Goal: Task Accomplishment & Management: Manage account settings

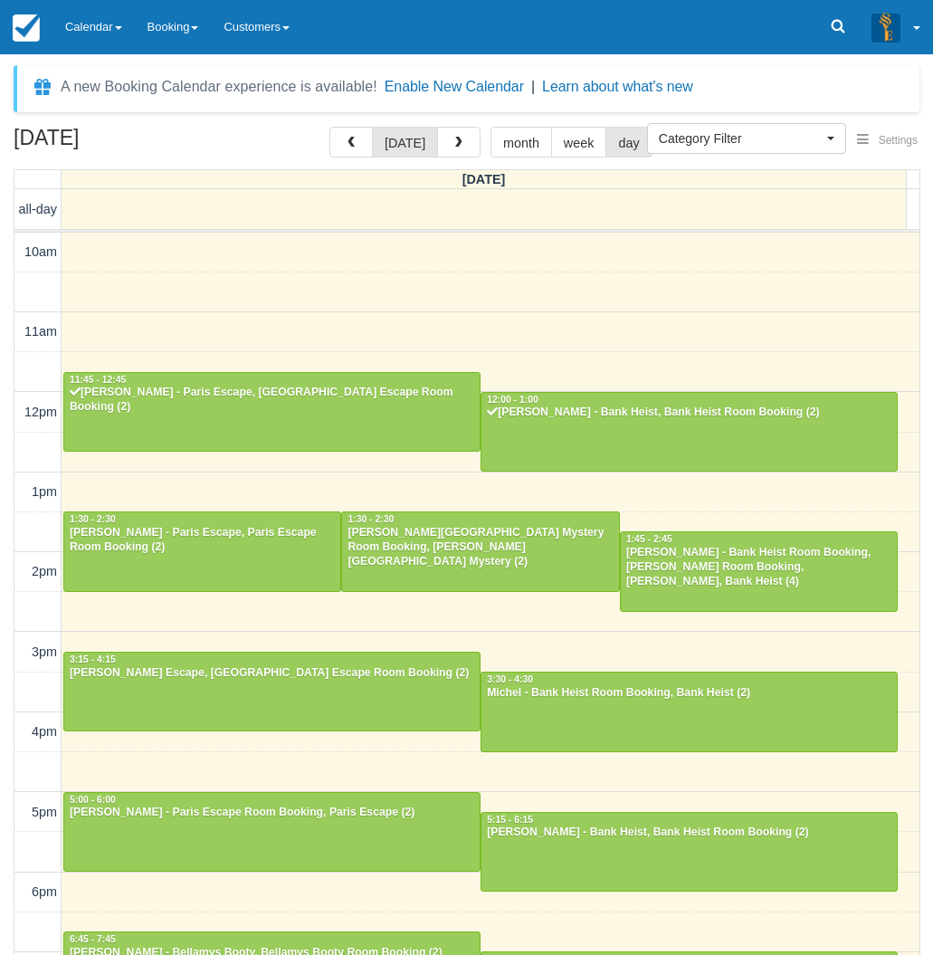
select select
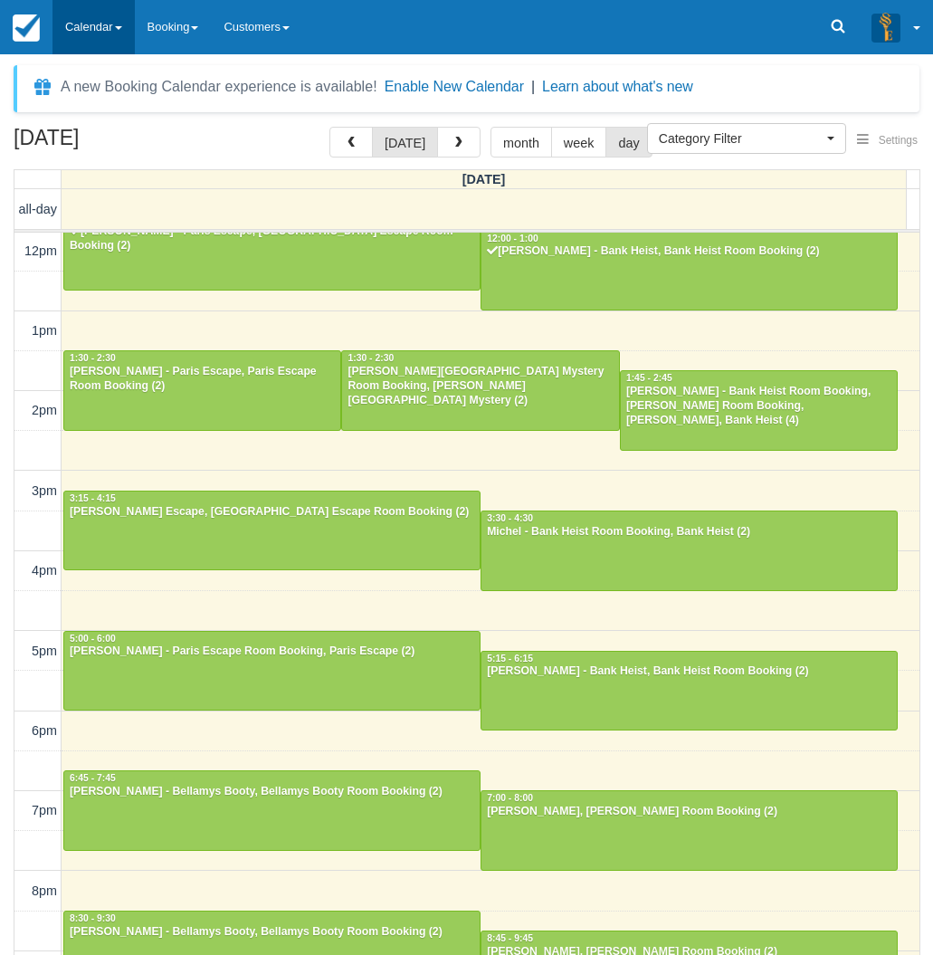
click at [81, 37] on link "Calendar" at bounding box center [94, 27] width 82 height 54
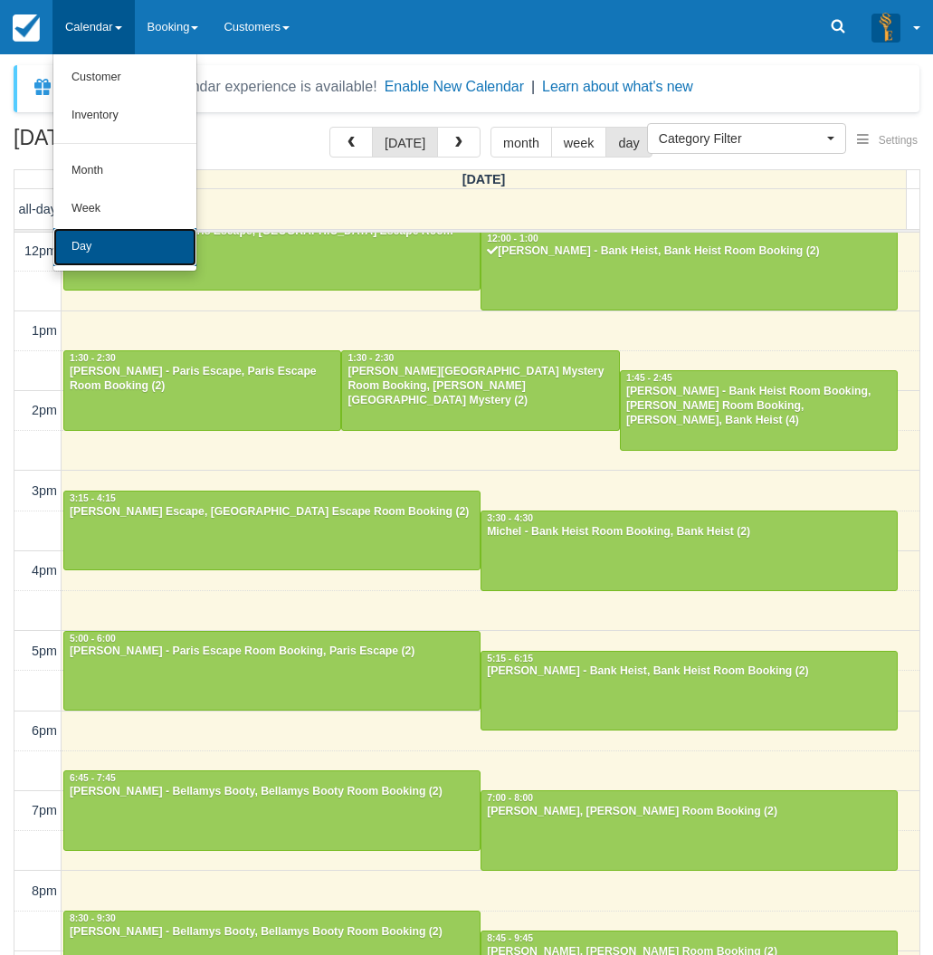
click at [82, 239] on link "Day" at bounding box center [124, 247] width 143 height 38
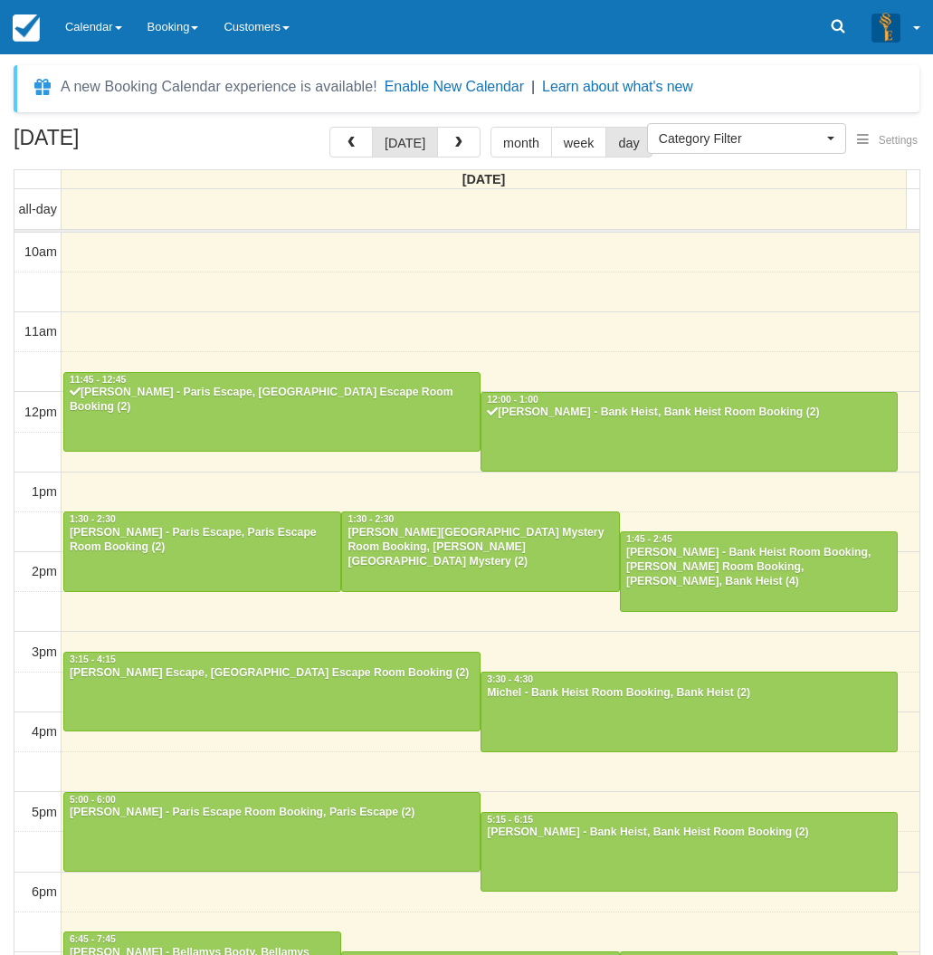
select select
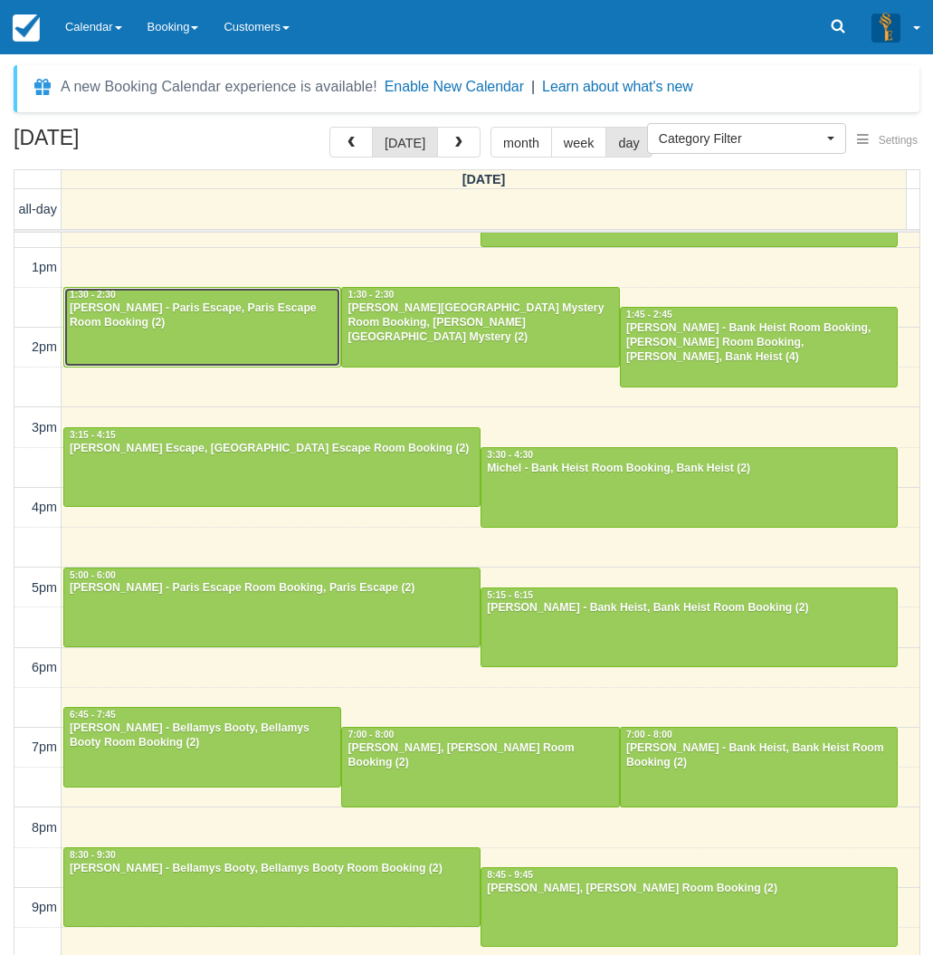
click at [163, 329] on div "Kate Junor - Paris Escape, Paris Escape Room Booking (2)" at bounding box center [202, 315] width 267 height 29
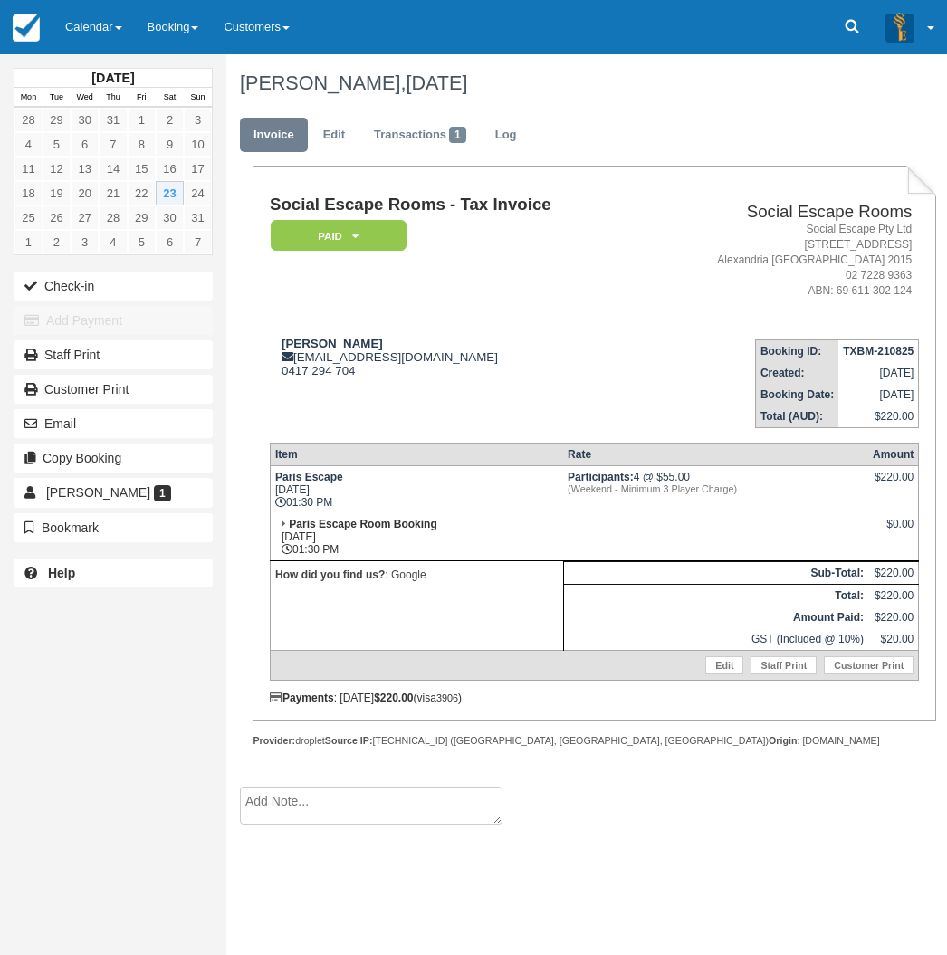
click at [32, 732] on div "[DATE] Mon Tue Wed Thu Fri Sat Sun 28 29 30 31 1 2 3 4 5 6 7 8 9 10 11 12 13 14…" at bounding box center [113, 477] width 226 height 955
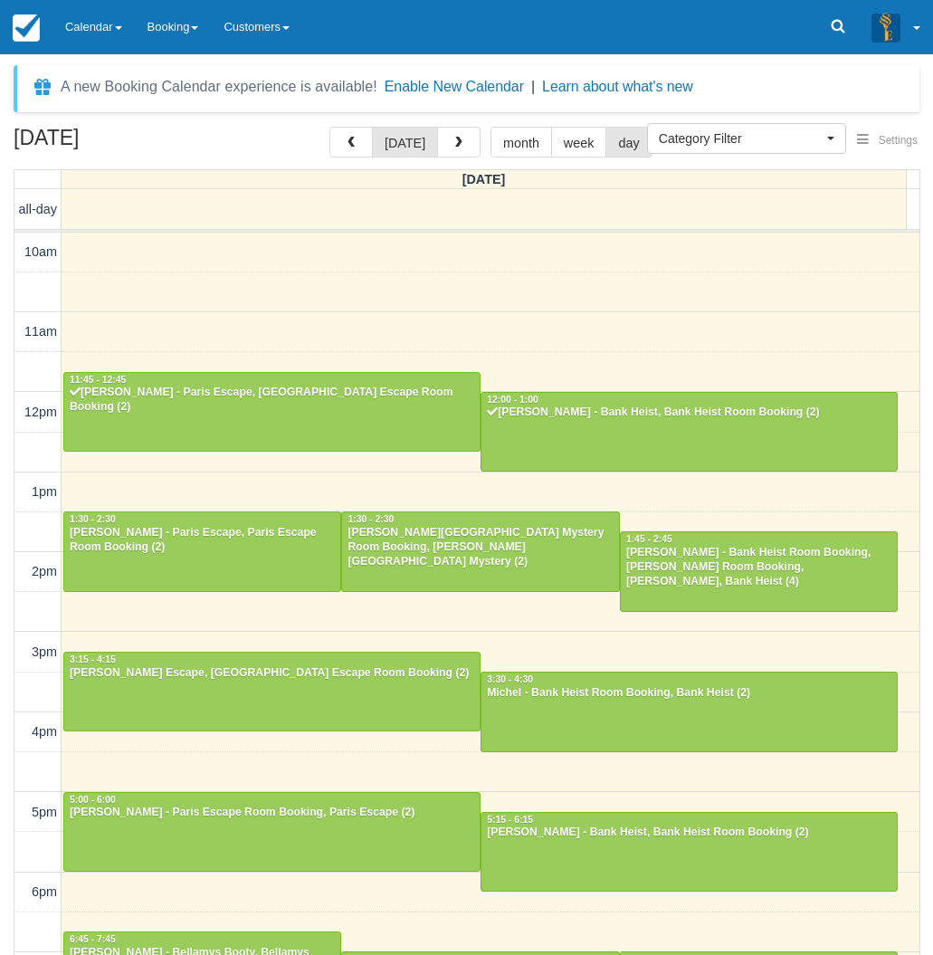
select select
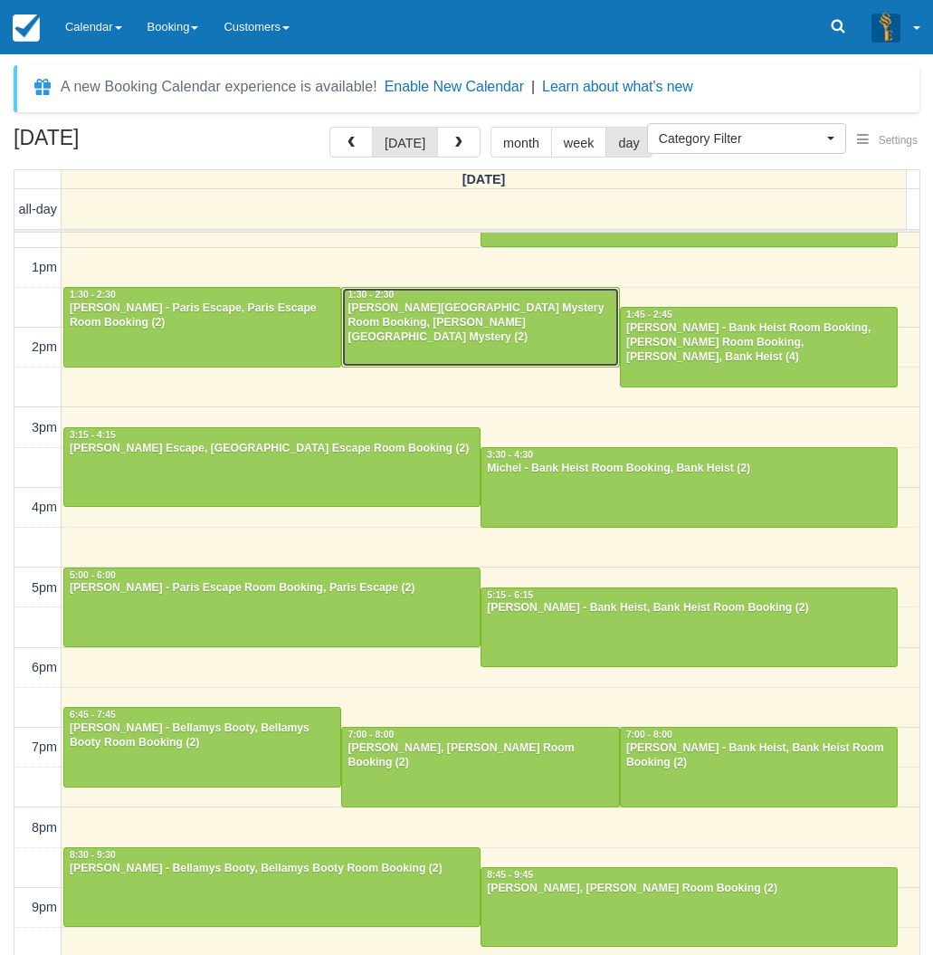
click at [464, 332] on div at bounding box center [480, 327] width 276 height 78
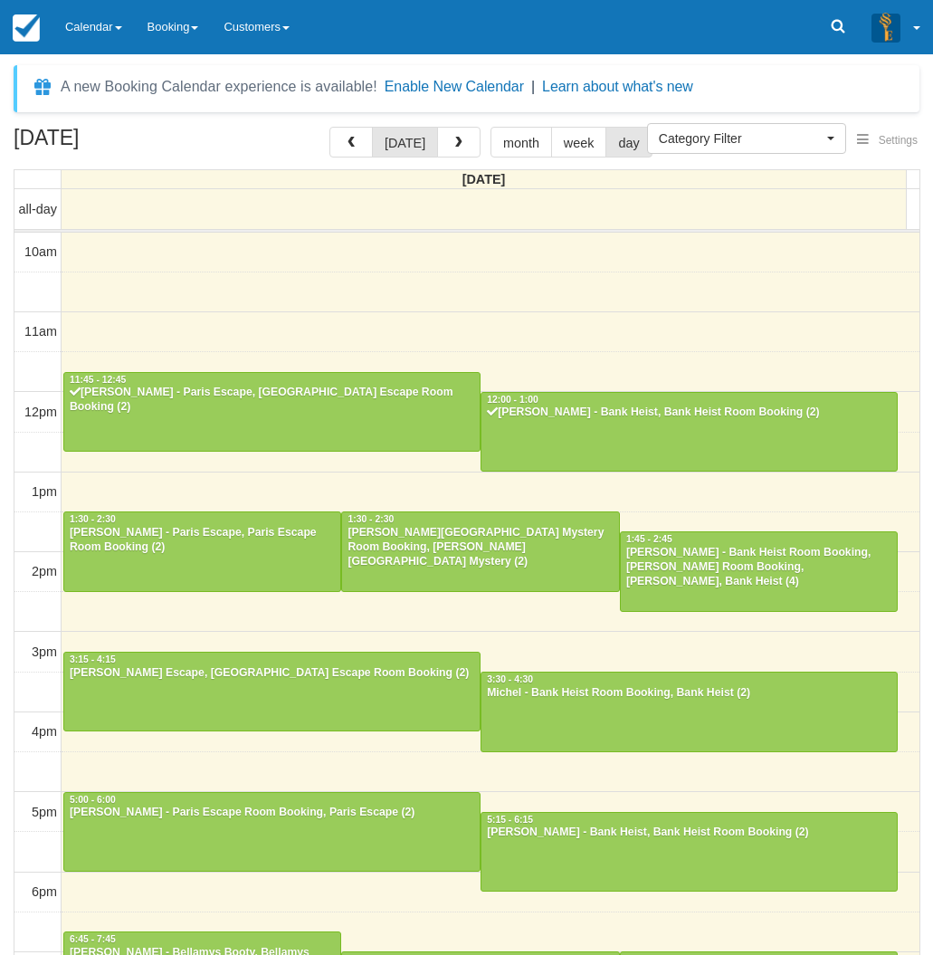
select select
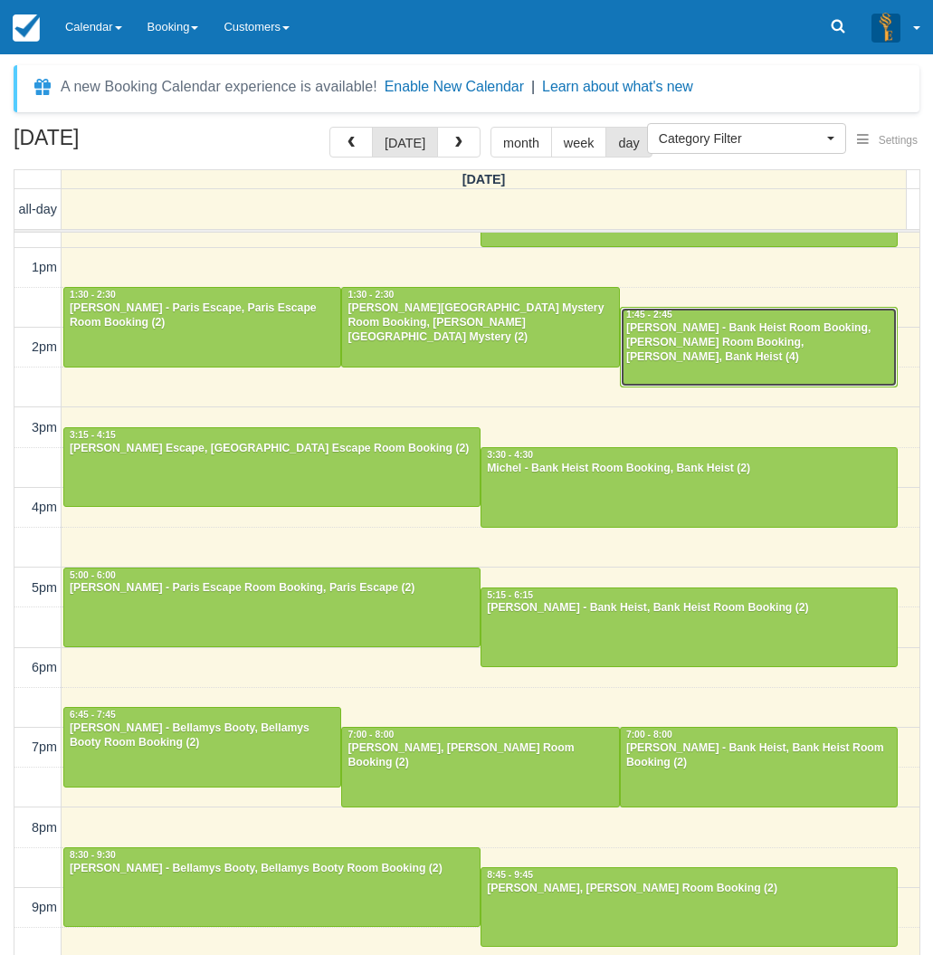
click at [658, 331] on div "[PERSON_NAME] - Bank Heist Room Booking, [PERSON_NAME] Room Booking, [PERSON_NA…" at bounding box center [759, 342] width 267 height 43
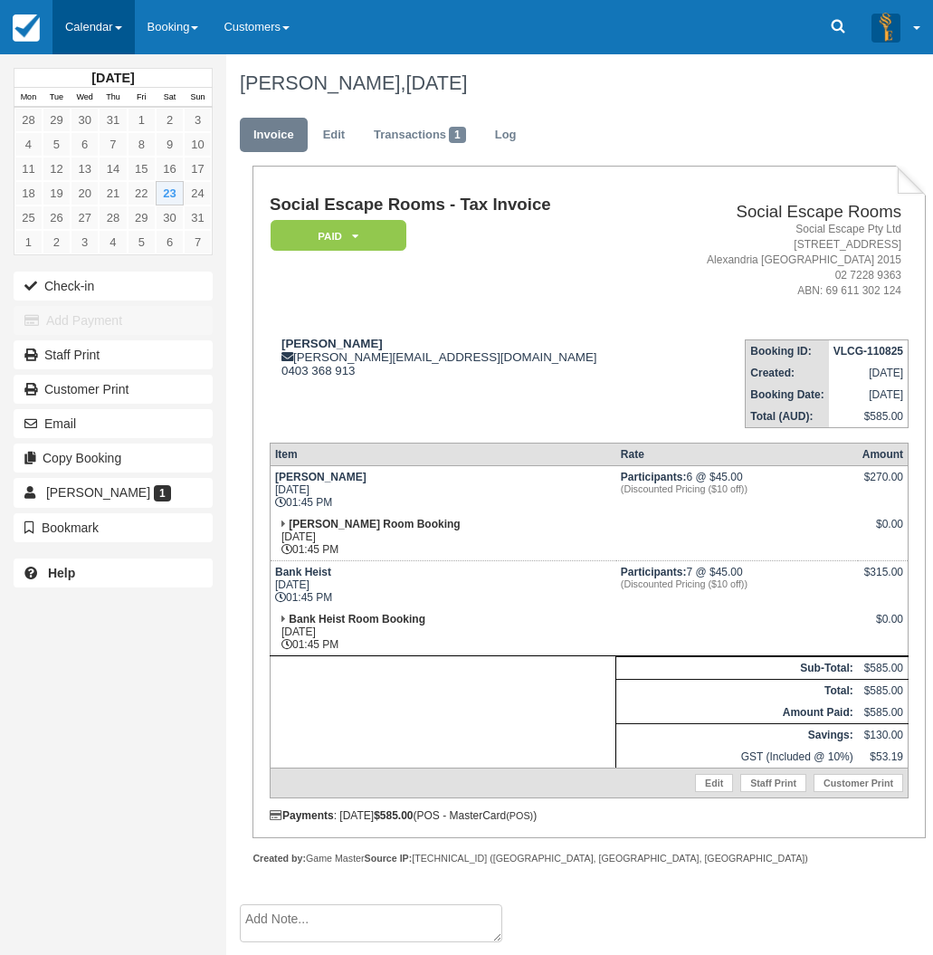
click at [77, 19] on link "Calendar" at bounding box center [94, 27] width 82 height 54
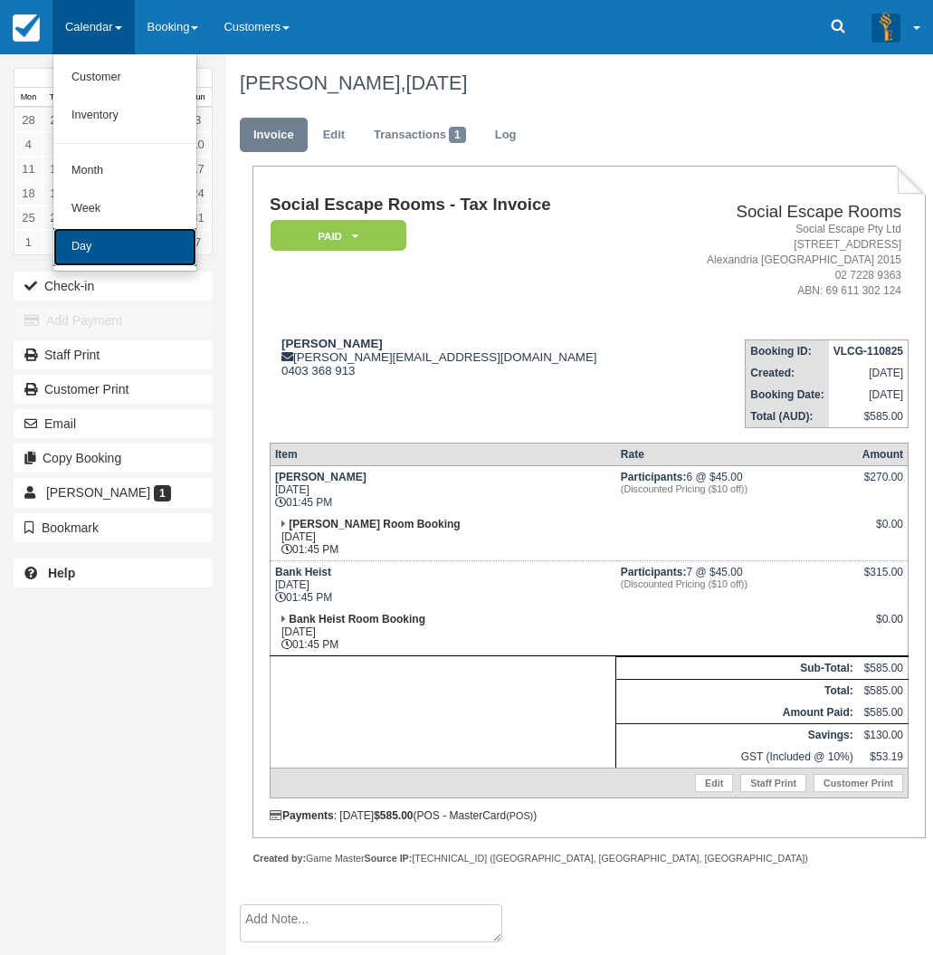
click at [89, 244] on link "Day" at bounding box center [124, 247] width 143 height 38
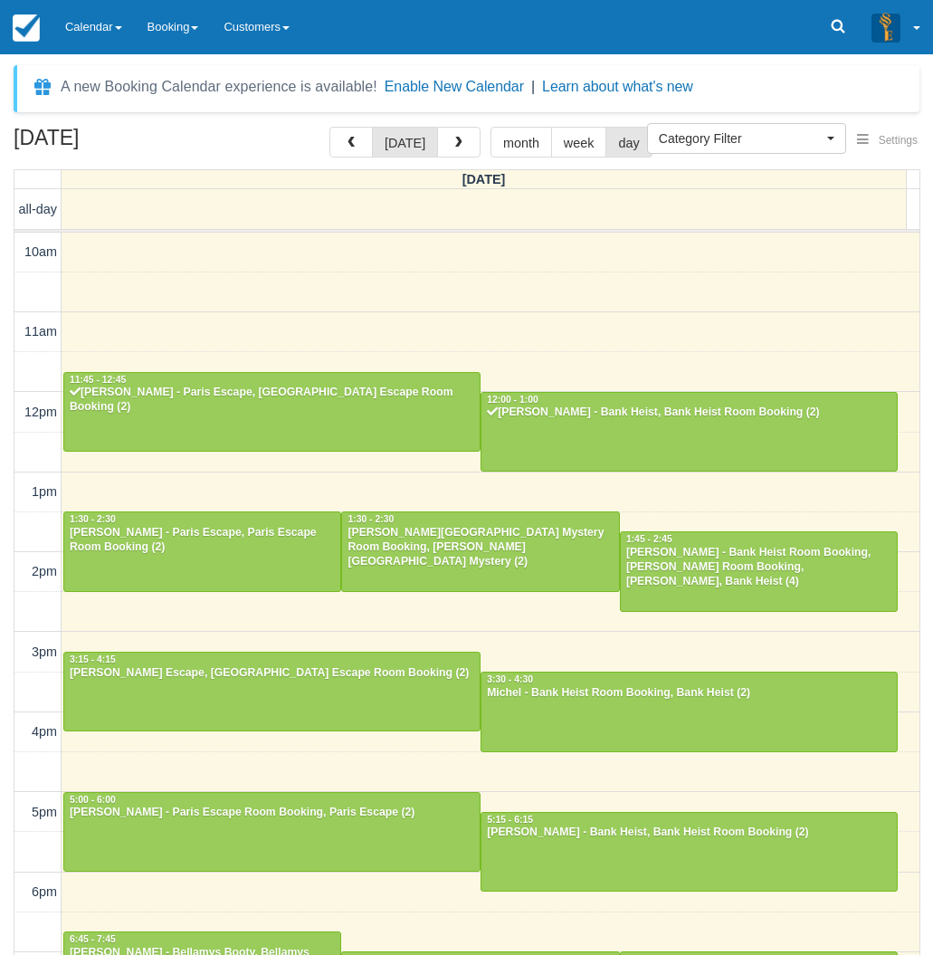
select select
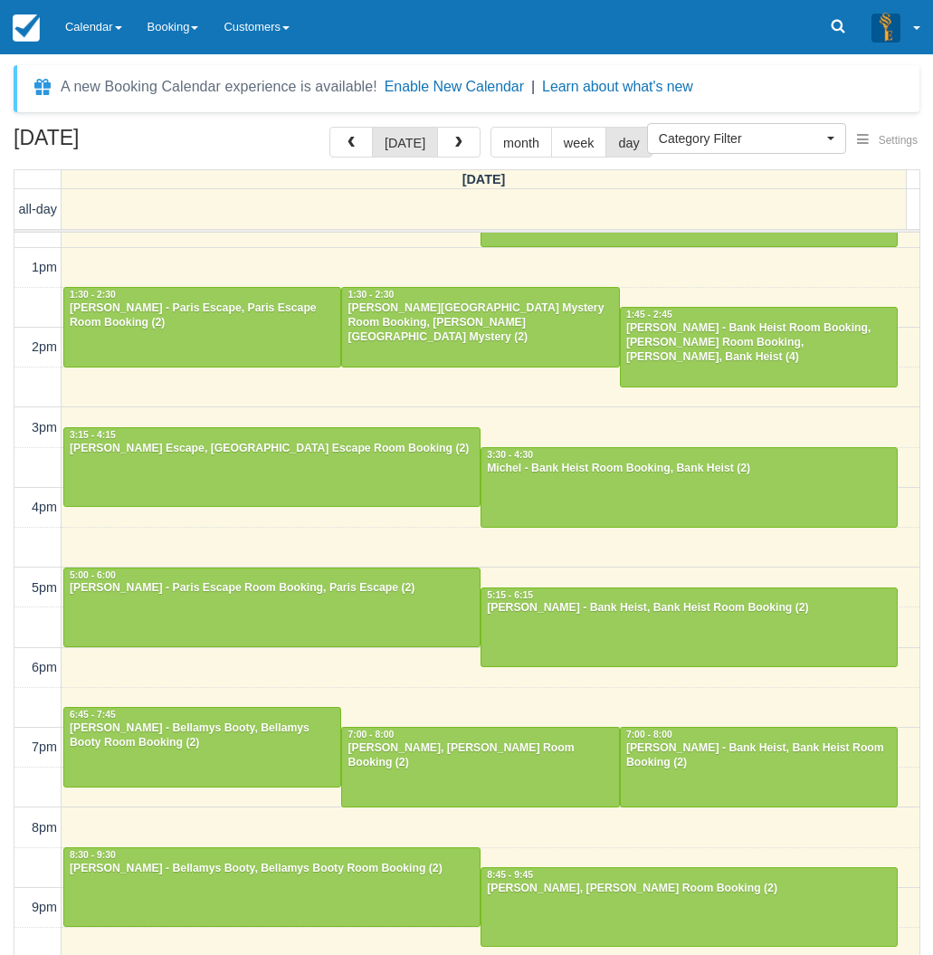
drag, startPoint x: 5, startPoint y: 646, endPoint x: 6, endPoint y: 631, distance: 14.5
click at [5, 646] on div "August 23, 2025 today month week day Saturday all-day 10am 11am 12pm 1pm 2pm 3p…" at bounding box center [466, 568] width 933 height 882
click at [113, 19] on link "Calendar" at bounding box center [94, 27] width 82 height 54
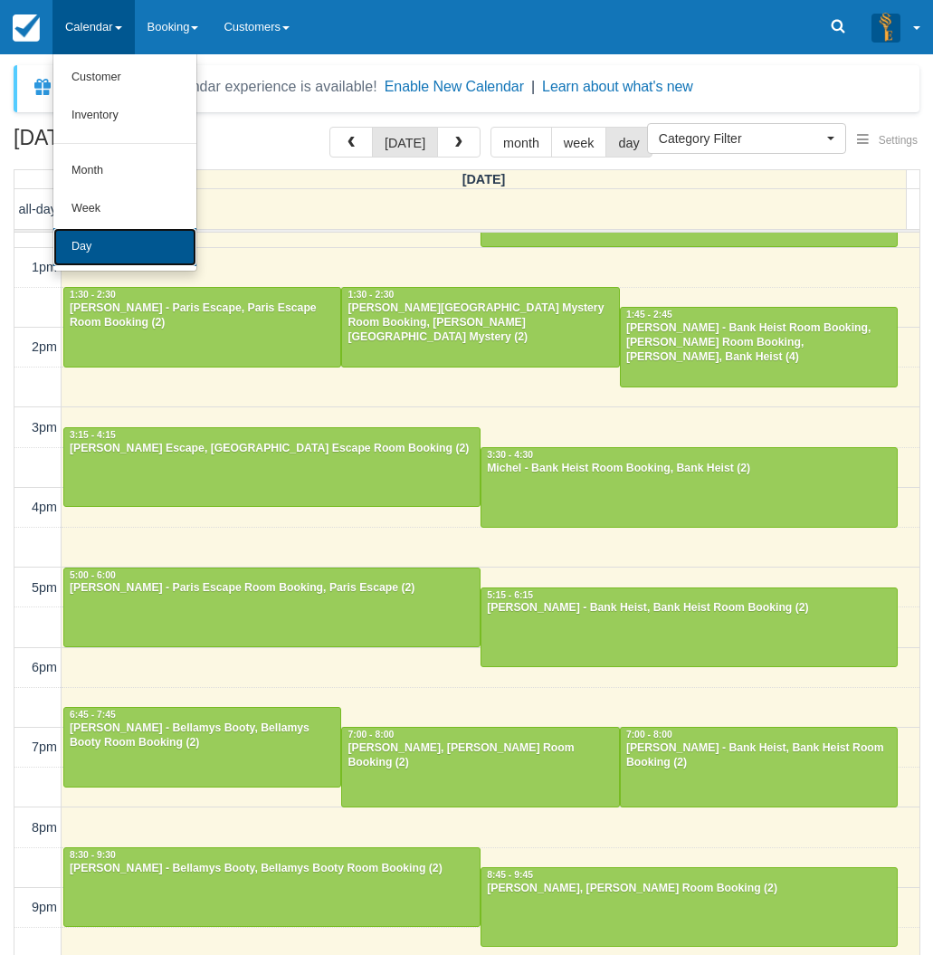
click at [120, 238] on link "Day" at bounding box center [124, 247] width 143 height 38
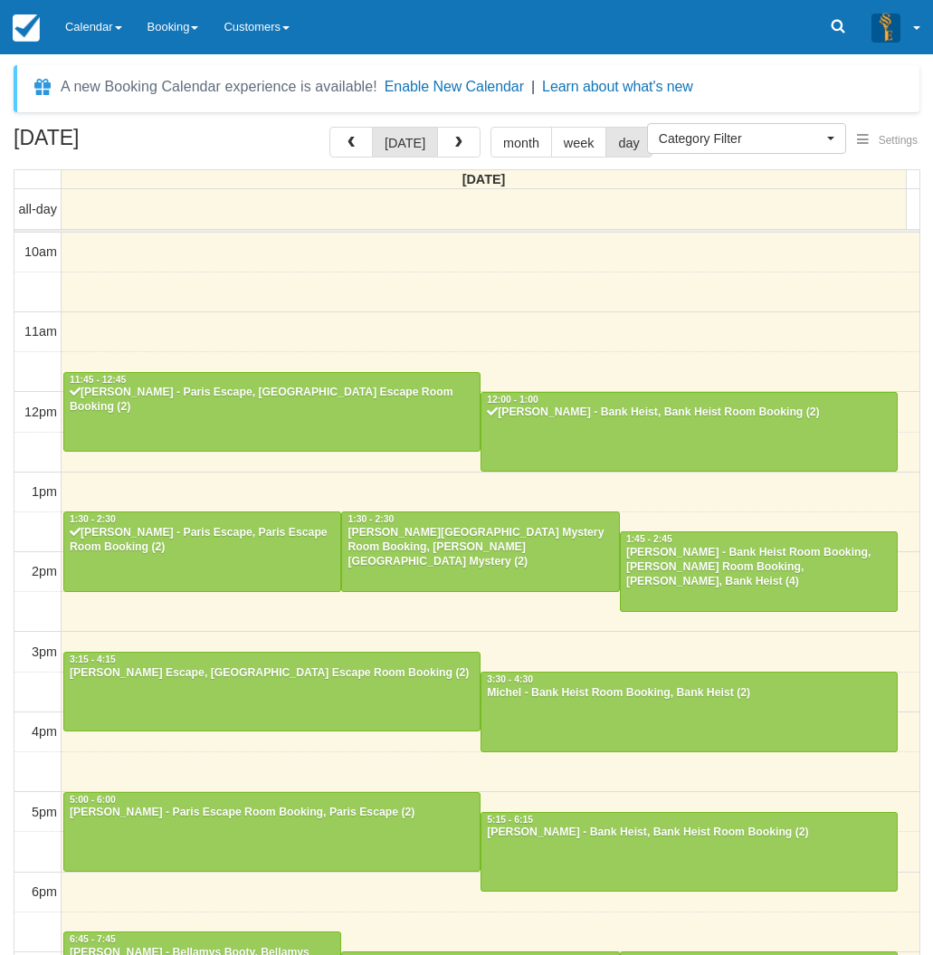
select select
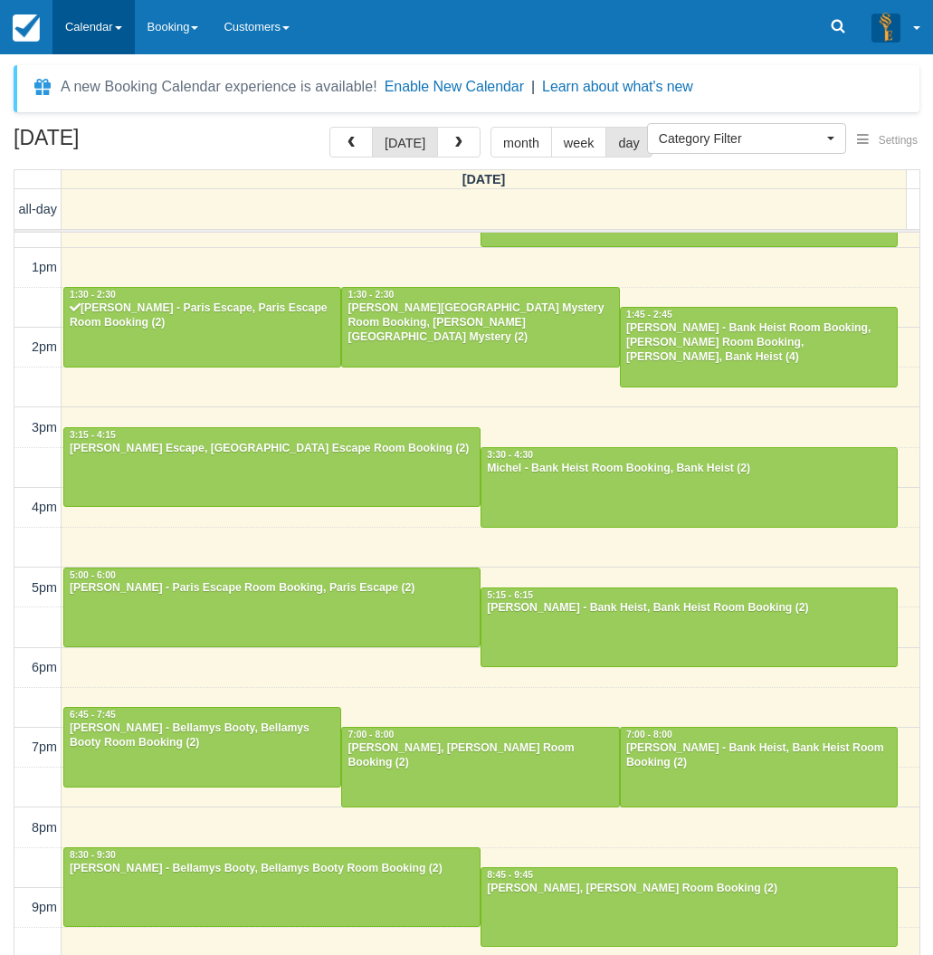
click at [106, 21] on link "Calendar" at bounding box center [94, 27] width 82 height 54
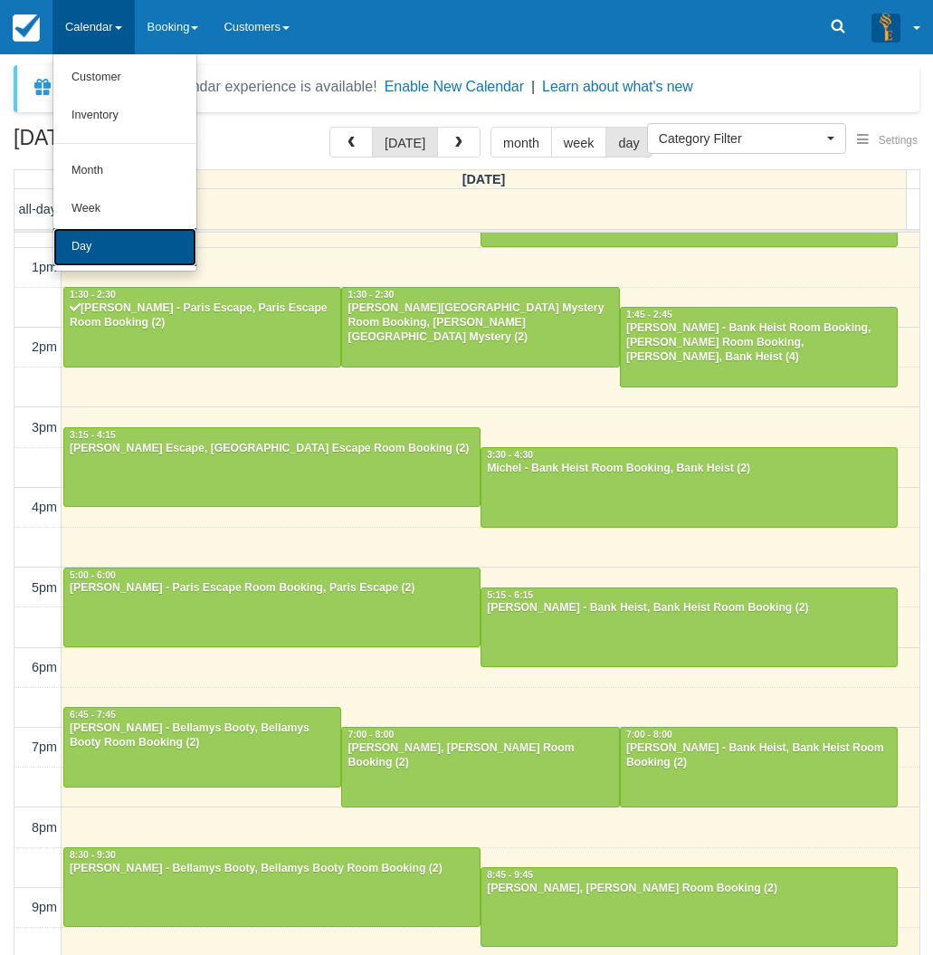
click at [116, 233] on link "Day" at bounding box center [124, 247] width 143 height 38
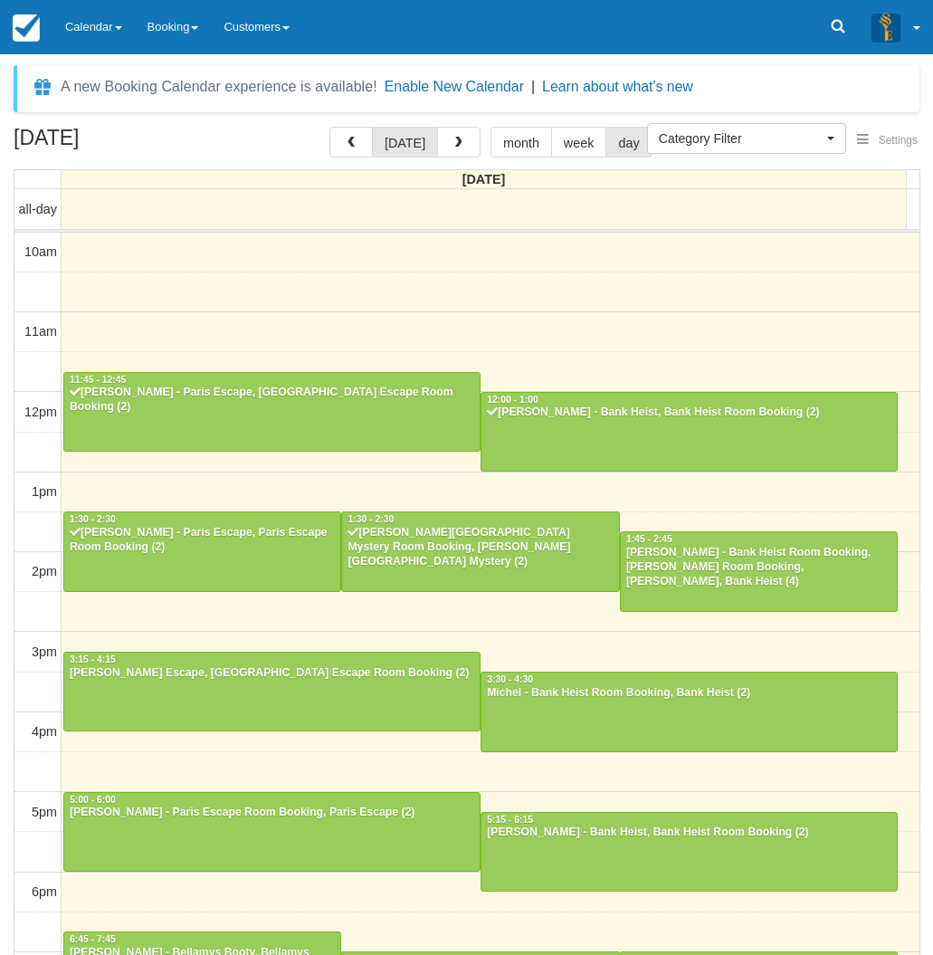
select select
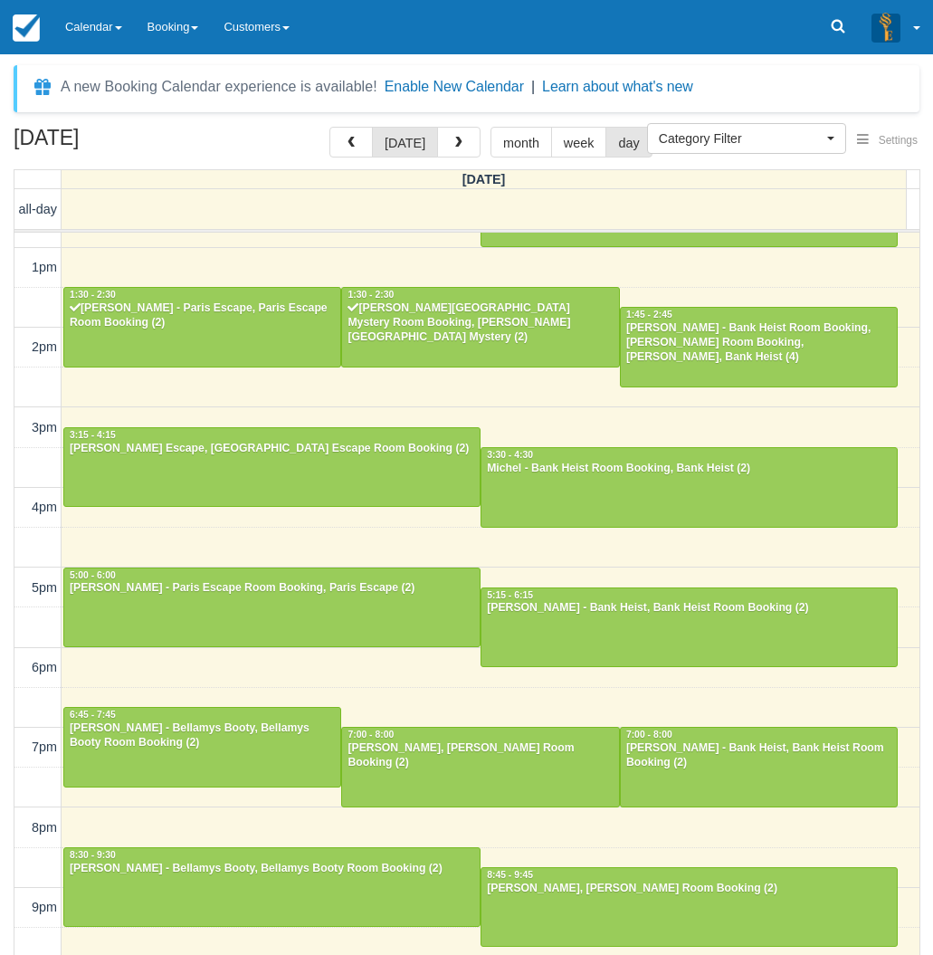
scroll to position [224, 0]
